Goal: Task Accomplishment & Management: Manage account settings

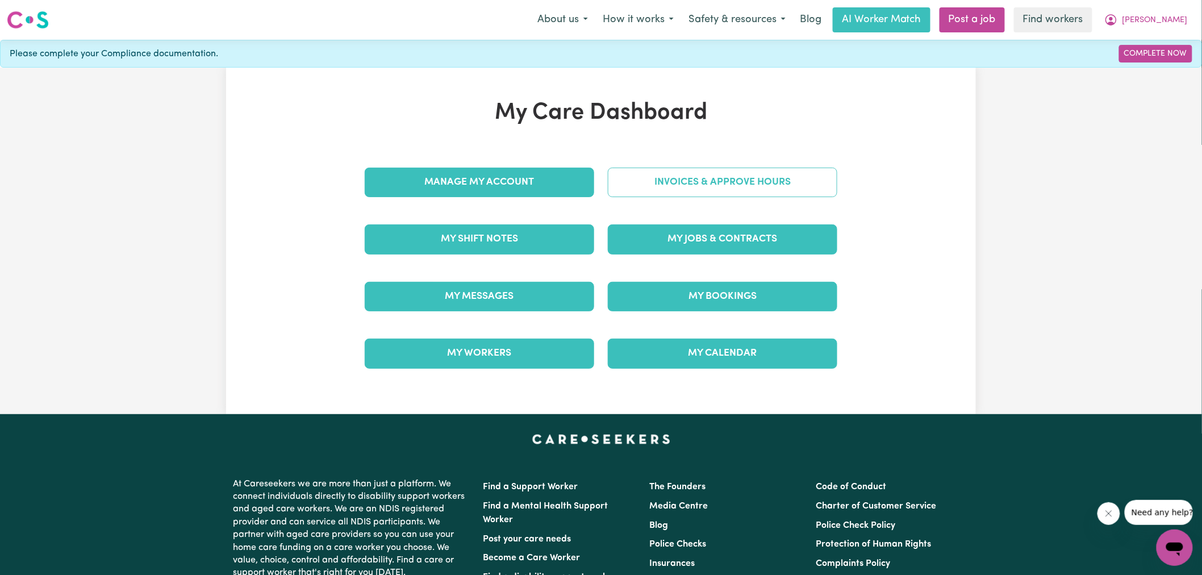
click at [649, 185] on link "Invoices & Approve Hours" at bounding box center [722, 183] width 229 height 30
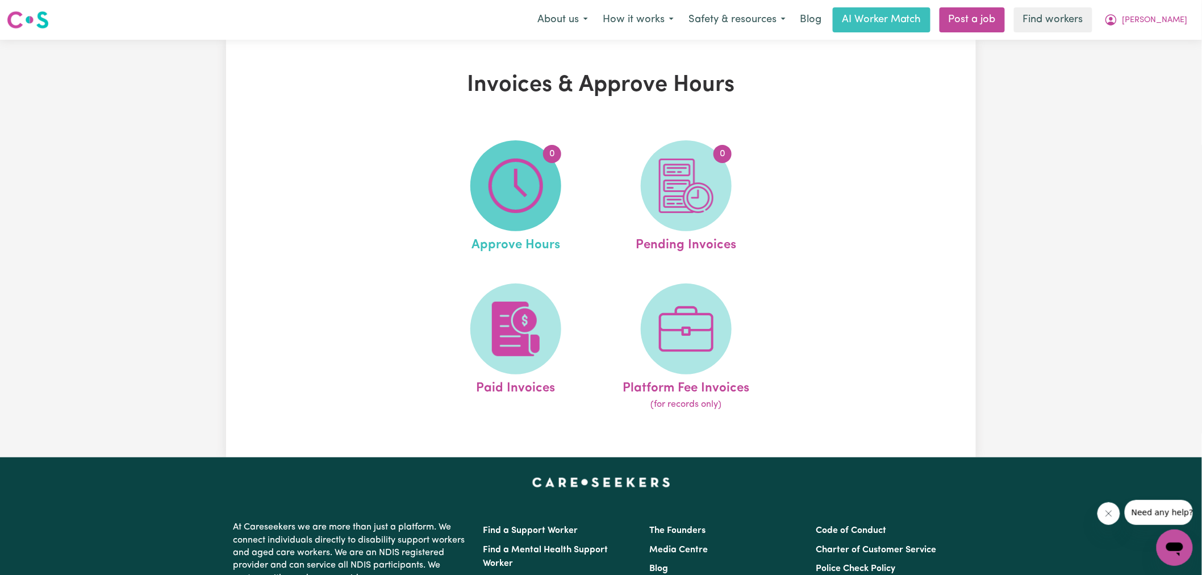
click at [500, 207] on img at bounding box center [515, 185] width 55 height 55
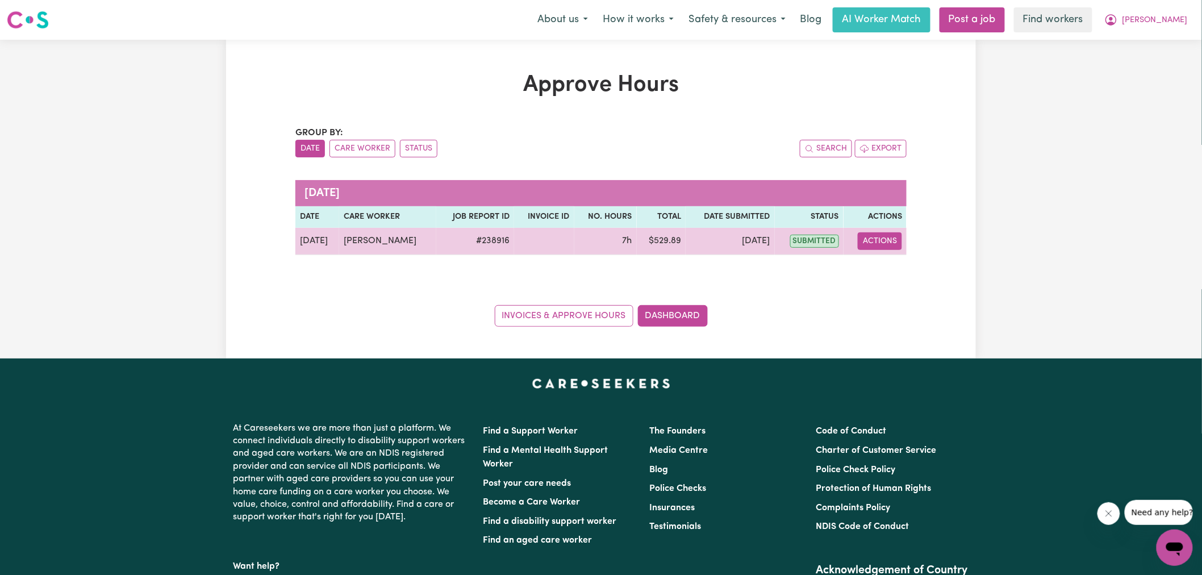
click at [886, 242] on button "Actions" at bounding box center [880, 241] width 44 height 18
click at [911, 275] on link "View Job Report" at bounding box center [908, 267] width 97 height 23
select select "pm"
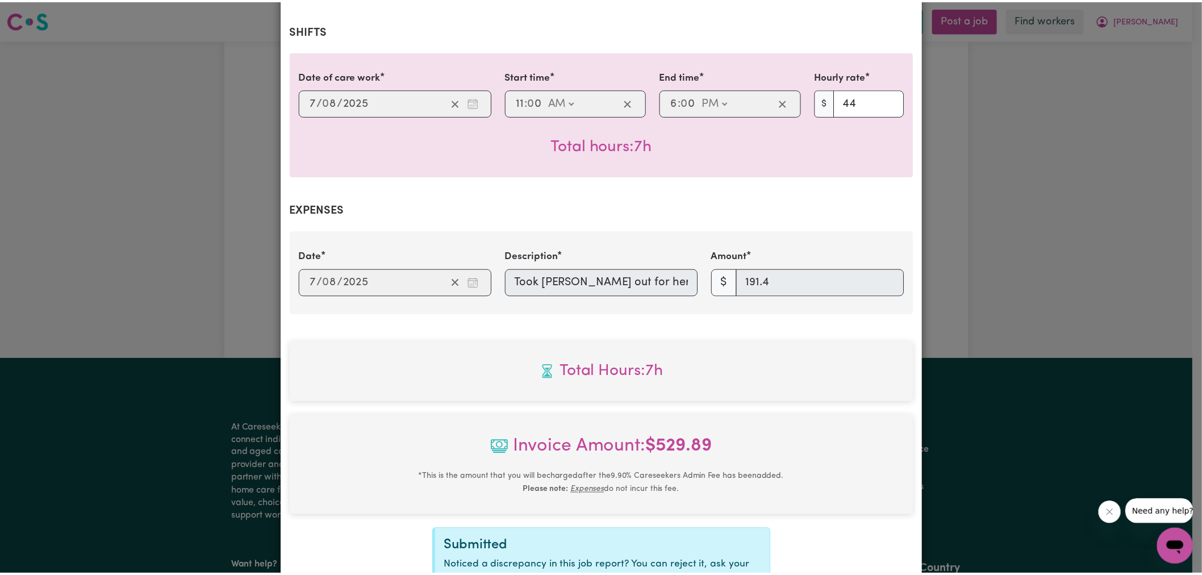
scroll to position [370, 0]
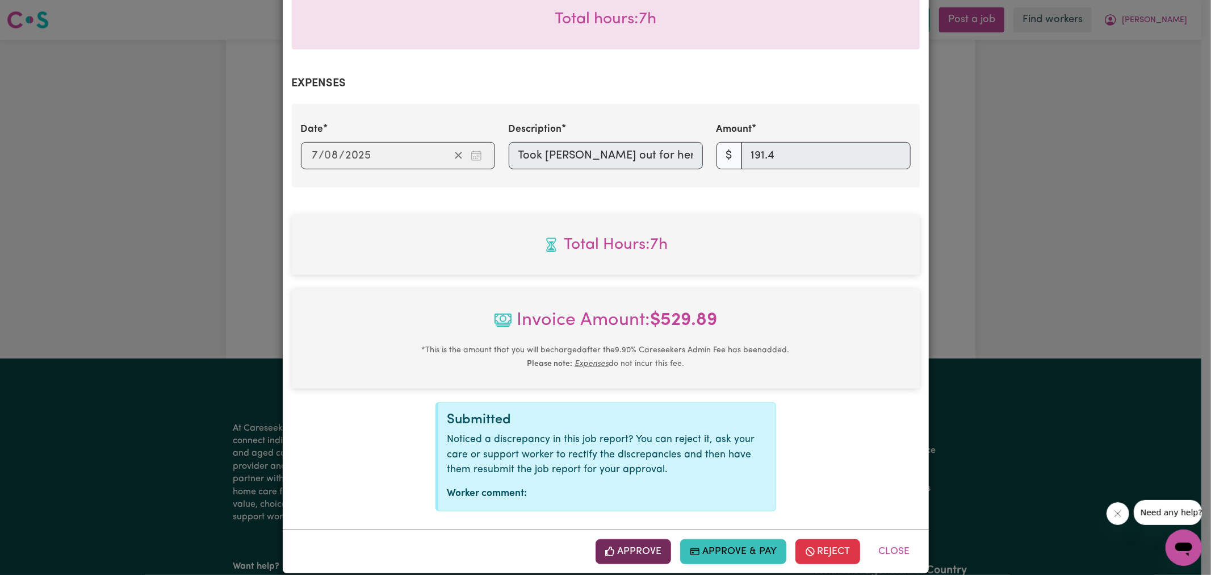
click at [624, 539] on button "Approve" at bounding box center [634, 551] width 76 height 25
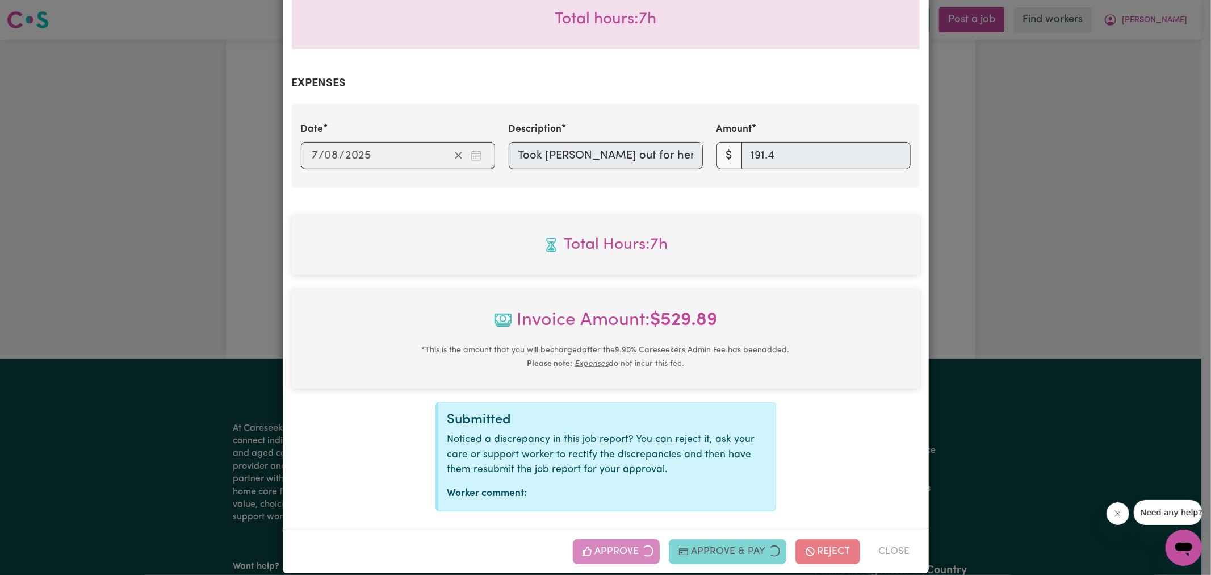
click at [1073, 224] on div "Job Report # 238916 - [PERSON_NAME] Summary Job report # 238916 Client name: [P…" at bounding box center [605, 287] width 1211 height 575
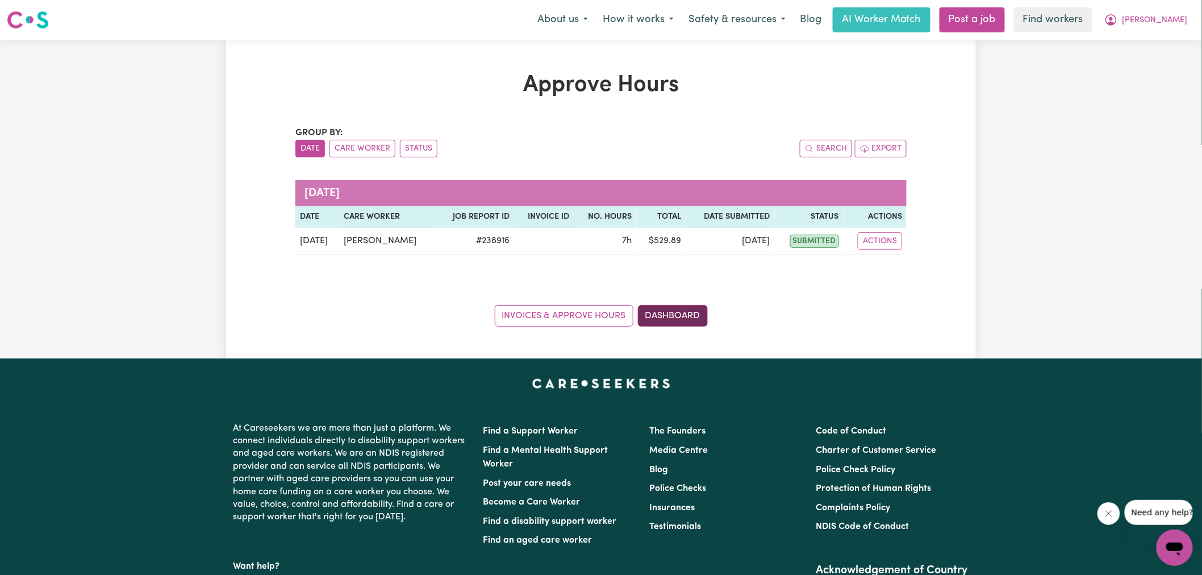
click at [662, 310] on link "Dashboard" at bounding box center [673, 316] width 70 height 22
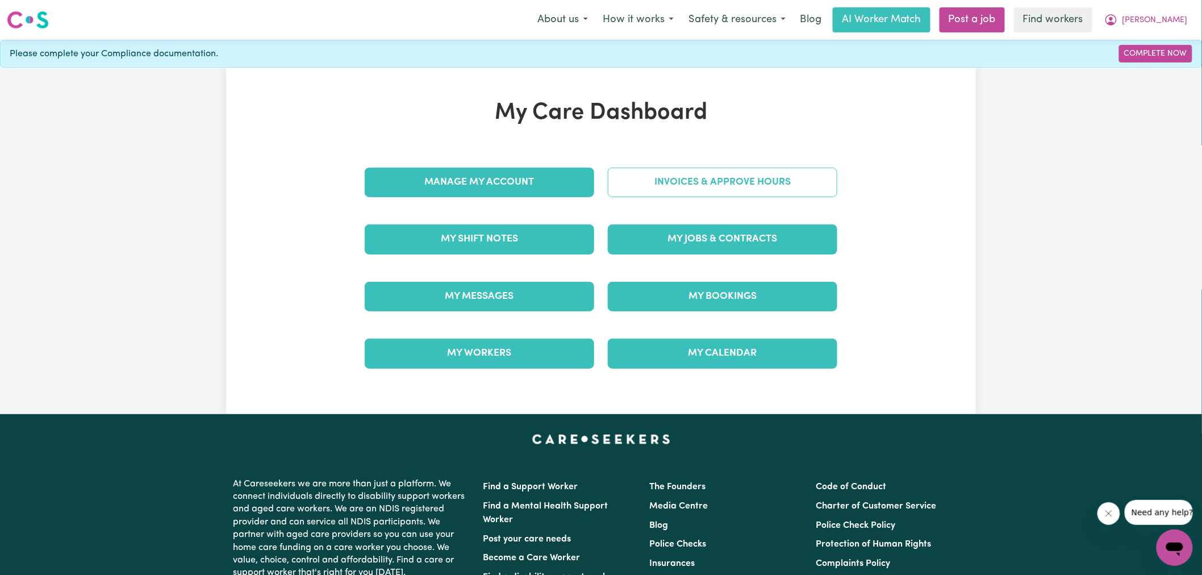
click at [667, 171] on link "Invoices & Approve Hours" at bounding box center [722, 183] width 229 height 30
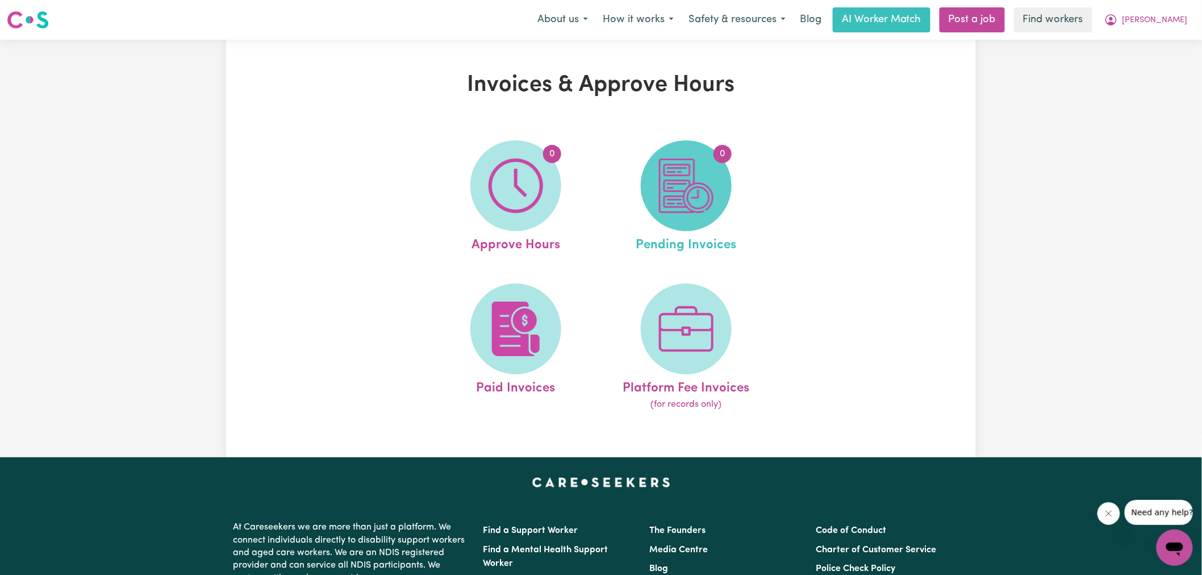
click at [667, 171] on img at bounding box center [686, 185] width 55 height 55
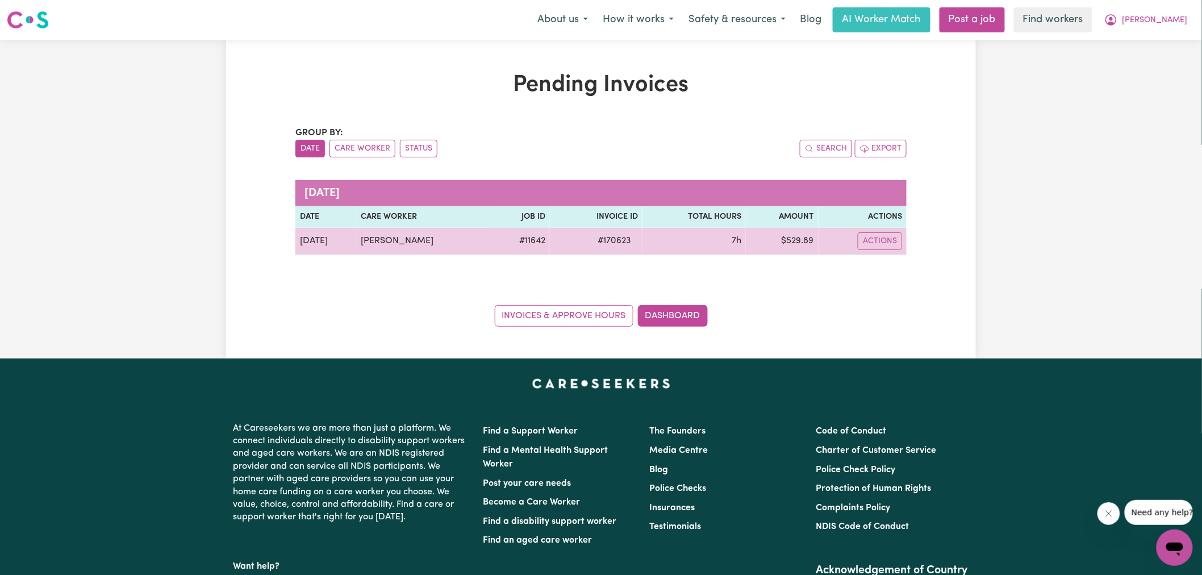
click at [615, 241] on span "# 170623" at bounding box center [614, 241] width 47 height 14
click at [605, 241] on span "# 170623" at bounding box center [614, 241] width 47 height 14
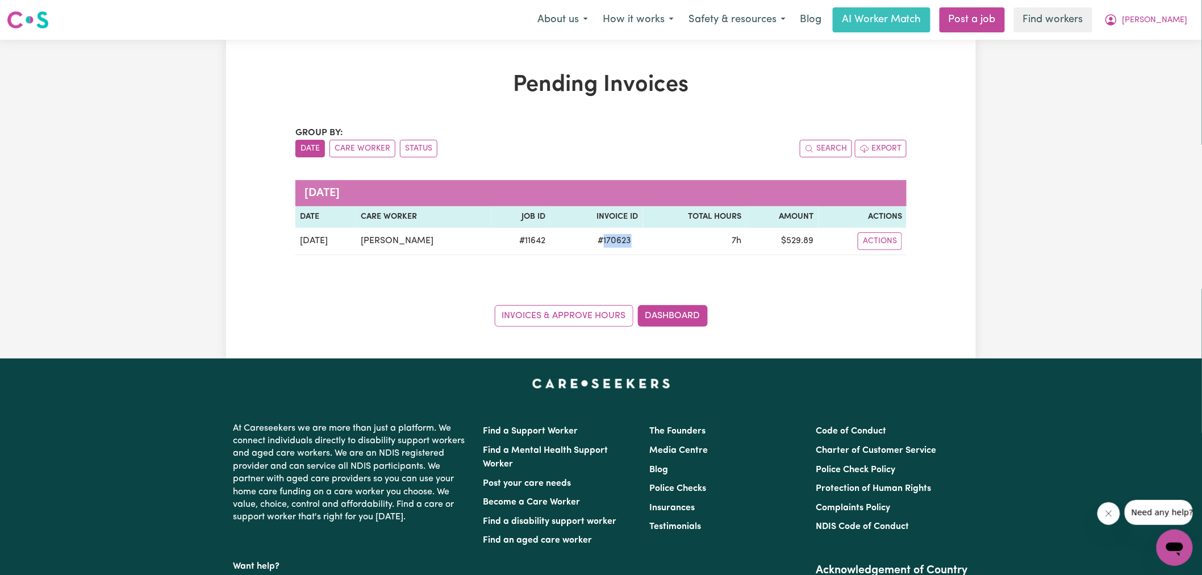
copy span "170623"
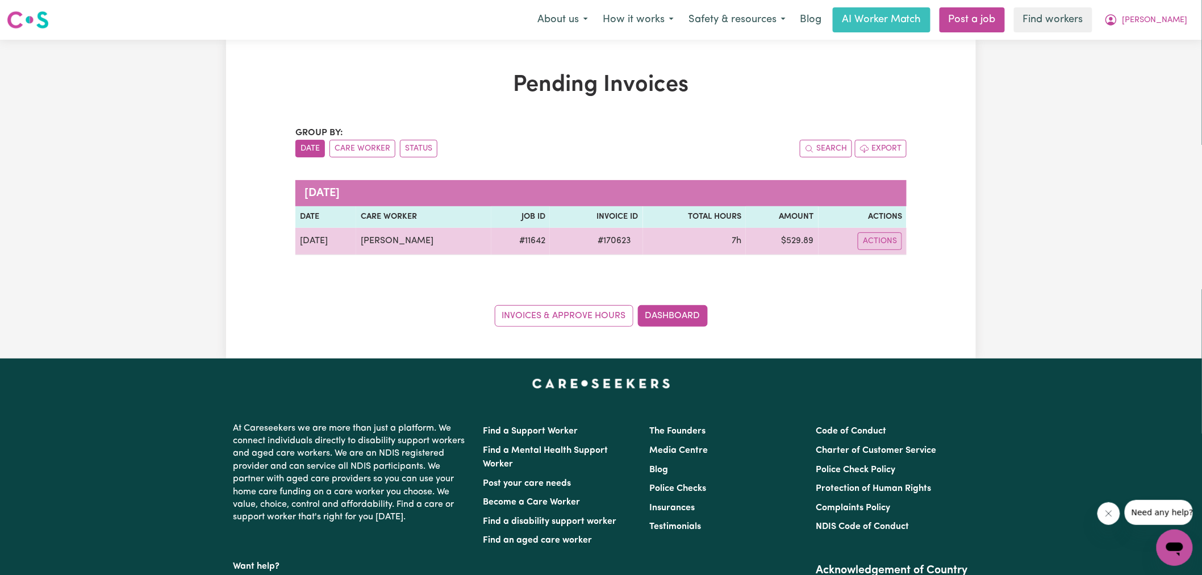
click at [796, 244] on td "$ 529.89" at bounding box center [782, 241] width 72 height 27
click at [797, 241] on td "$ 529.89" at bounding box center [782, 241] width 72 height 27
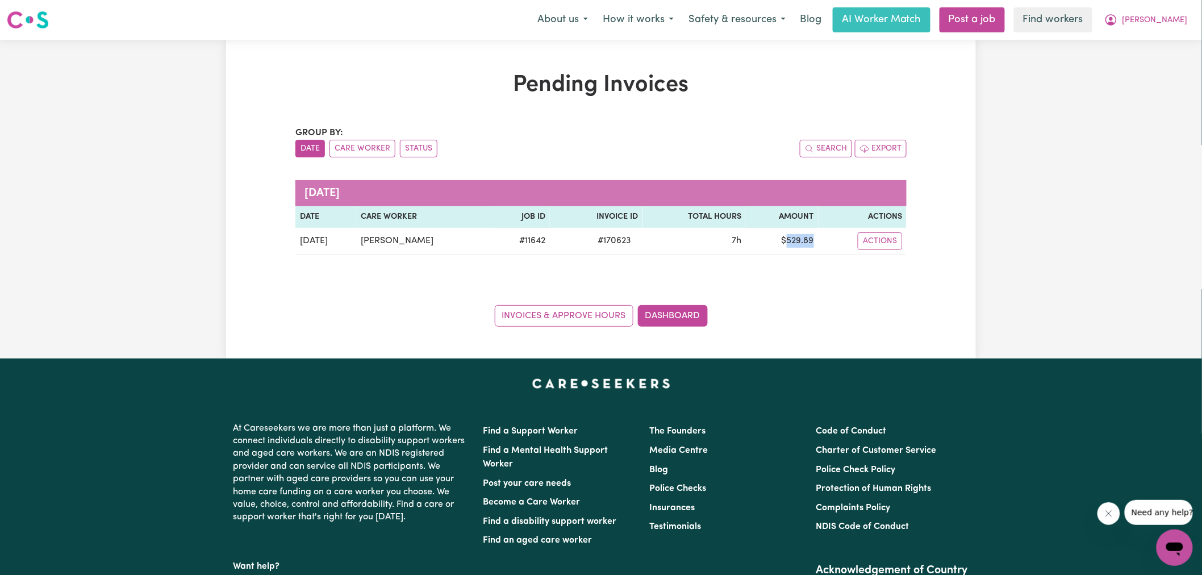
copy td "529.89"
click at [1157, 20] on button "[PERSON_NAME]" at bounding box center [1146, 20] width 98 height 24
click at [1148, 58] on link "Logout" at bounding box center [1150, 66] width 90 height 22
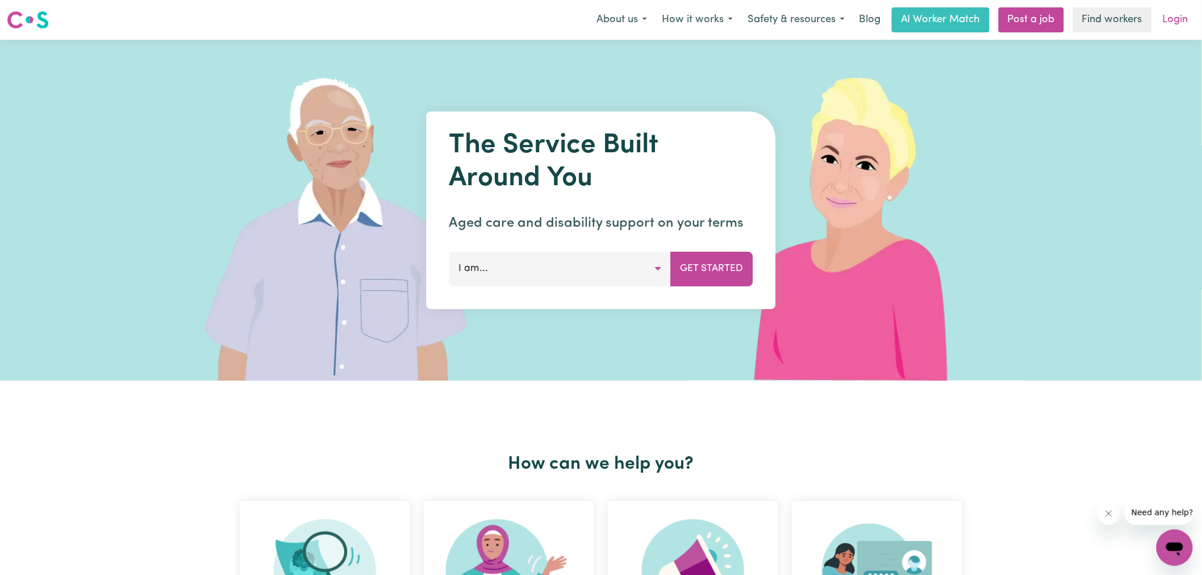
click at [1182, 26] on link "Login" at bounding box center [1175, 19] width 39 height 25
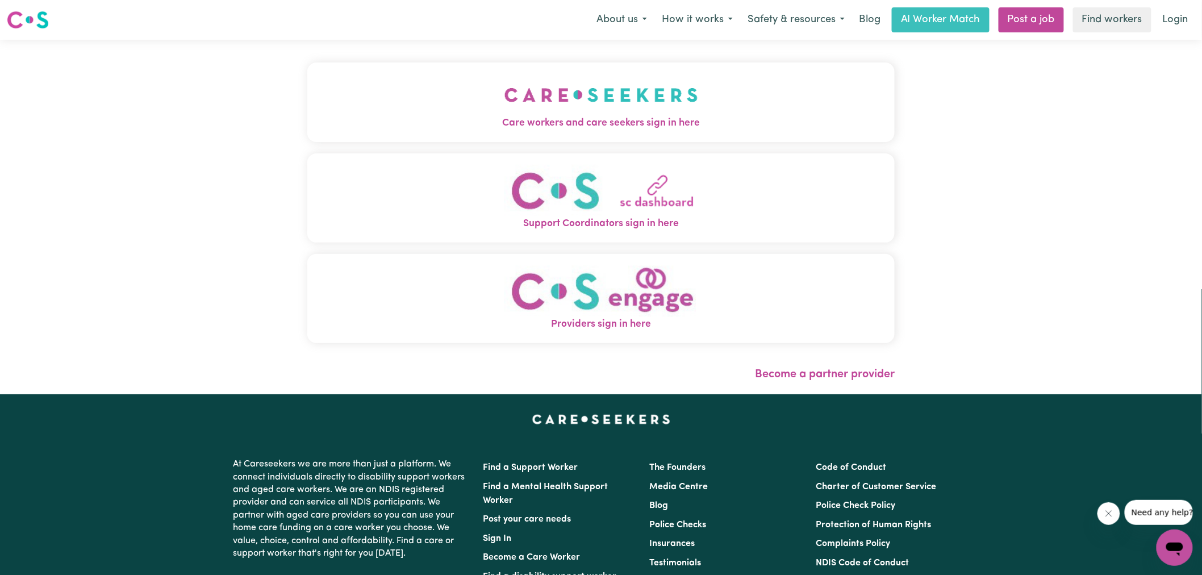
click at [701, 103] on button "Care workers and care seekers sign in here" at bounding box center [600, 102] width 587 height 80
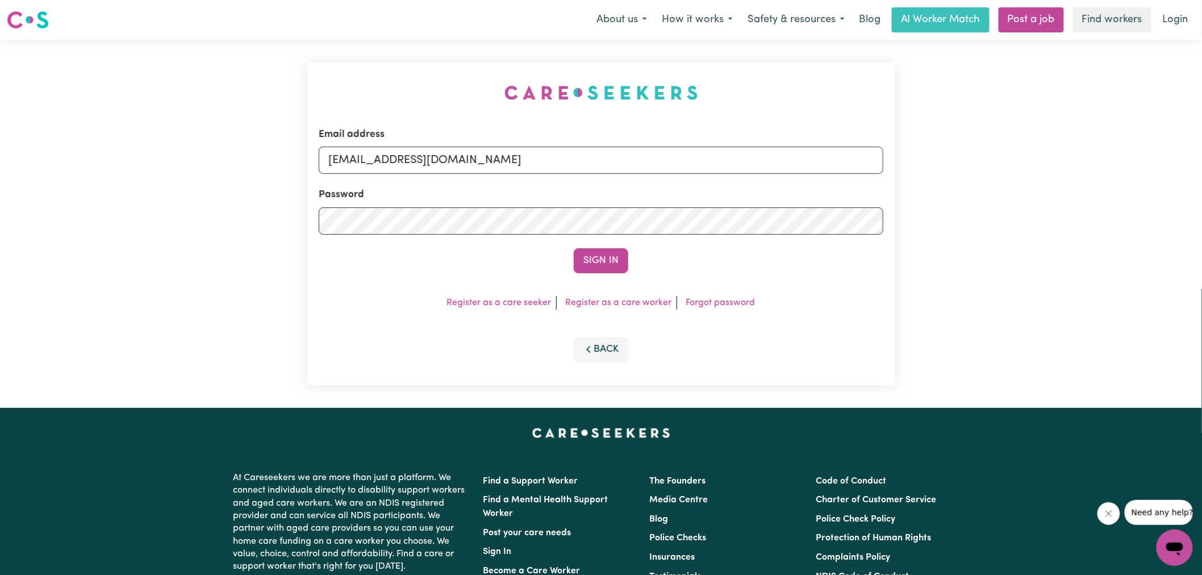
click at [437, 77] on div "Email address [EMAIL_ADDRESS][DOMAIN_NAME] Password Sign In Register as a care …" at bounding box center [600, 224] width 601 height 368
drag, startPoint x: 387, startPoint y: 157, endPoint x: 1211, endPoint y: 222, distance: 826.0
click at [1201, 222] on html "Menu About us How it works Safety & resources Blog AI Worker Match Post a job F…" at bounding box center [601, 430] width 1202 height 860
type input "[EMAIL_ADDRESS][DOMAIN_NAME]"
click at [574, 248] on button "Sign In" at bounding box center [601, 260] width 55 height 25
